Goal: Book appointment/travel/reservation

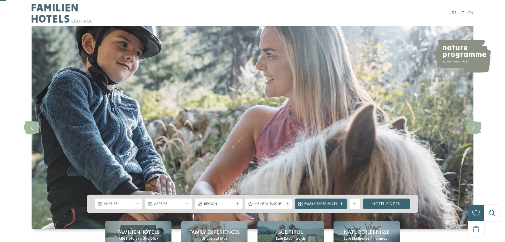
scroll to position [54, 0]
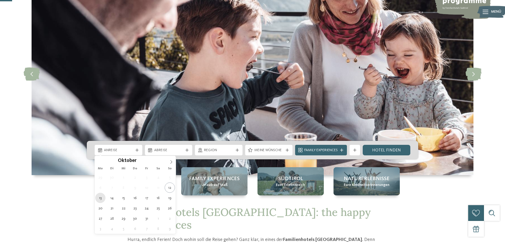
type div "[DATE]"
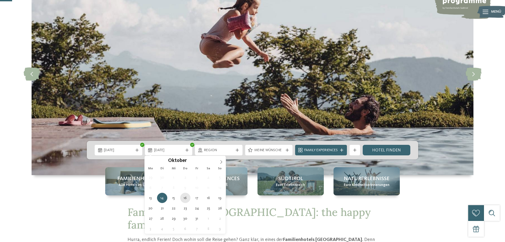
type div "[DATE]"
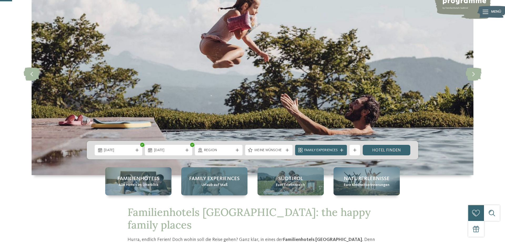
drag, startPoint x: 182, startPoint y: 197, endPoint x: 198, endPoint y: 195, distance: 16.2
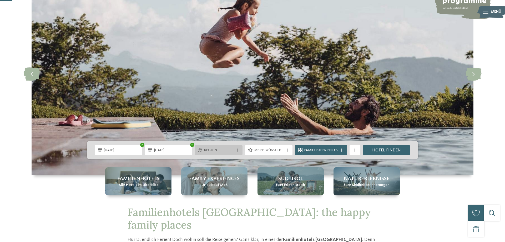
click at [231, 150] on span "Region" at bounding box center [218, 150] width 29 height 5
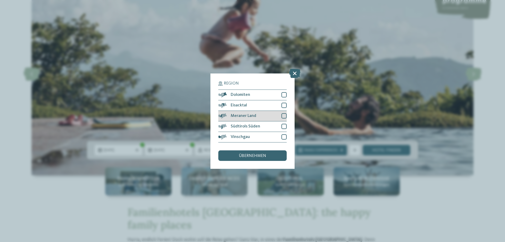
click at [250, 118] on div "Meraner Land" at bounding box center [252, 116] width 68 height 11
click at [248, 152] on div "übernehmen" at bounding box center [252, 155] width 68 height 11
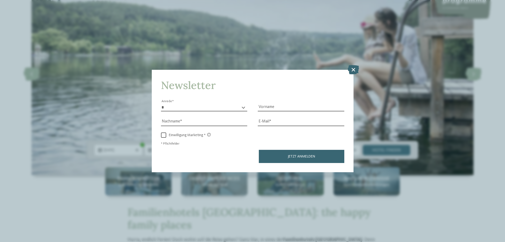
click at [351, 76] on div "Newsletter * **** **** ******* ****** Anrede Vorname Nachname E-Mail Link Link" at bounding box center [253, 121] width 202 height 102
click at [353, 71] on icon at bounding box center [353, 69] width 11 height 9
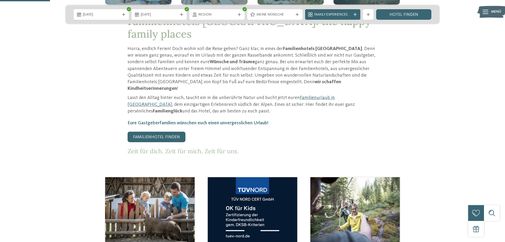
scroll to position [242, 0]
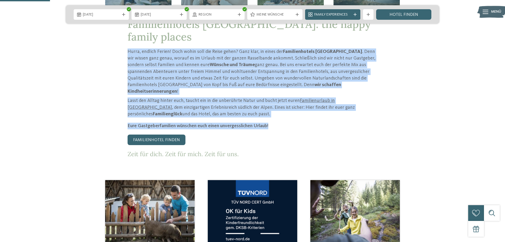
drag, startPoint x: 285, startPoint y: 107, endPoint x: 121, endPoint y: 41, distance: 177.1
click at [121, 41] on div "Familienhotels [GEOGRAPHIC_DATA]: the happy family places Hurra, endlich Ferien…" at bounding box center [253, 88] width 358 height 140
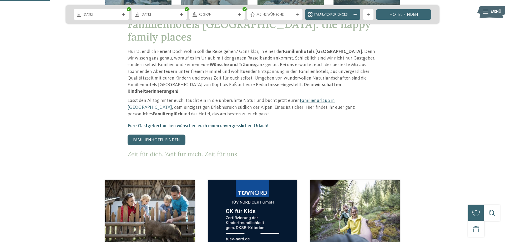
click at [123, 51] on div "Familienhotels [GEOGRAPHIC_DATA]: the happy family places Hurra, endlich Ferien…" at bounding box center [253, 88] width 358 height 140
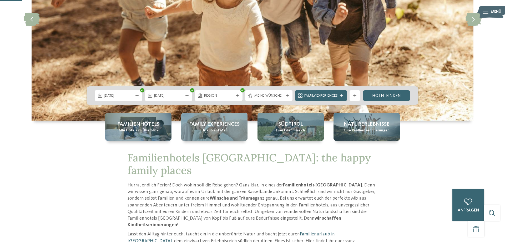
scroll to position [107, 0]
